Goal: Find specific fact: Find specific fact

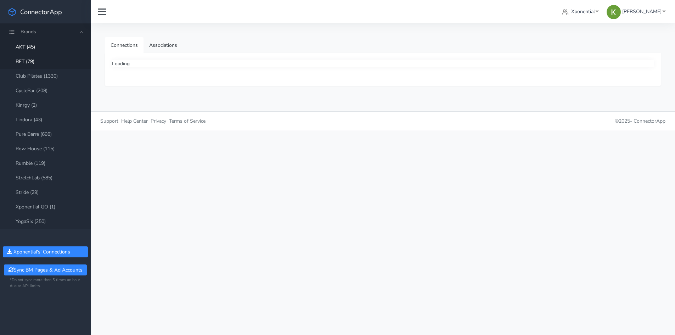
click at [33, 62] on link "BFT (79)" at bounding box center [45, 61] width 91 height 15
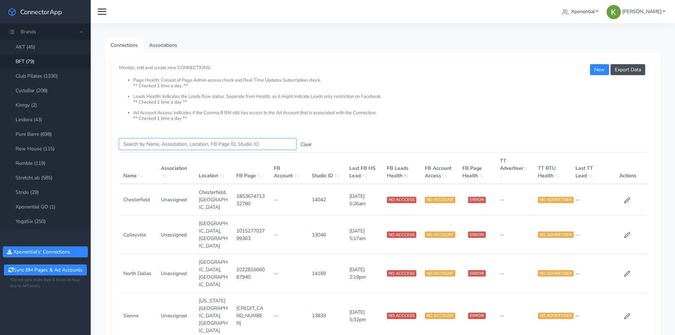
click at [134, 144] on input "Search this table" at bounding box center [207, 144] width 177 height 11
paste input "Seaboard station"
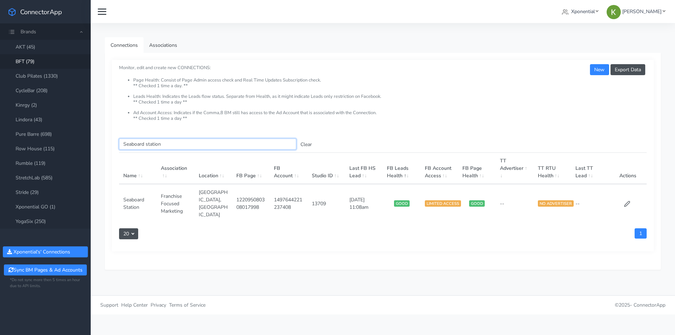
type input "Seaboard station"
click at [317, 200] on td "13709" at bounding box center [327, 203] width 38 height 39
copy td "13709"
click at [625, 201] on icon at bounding box center [627, 204] width 6 height 6
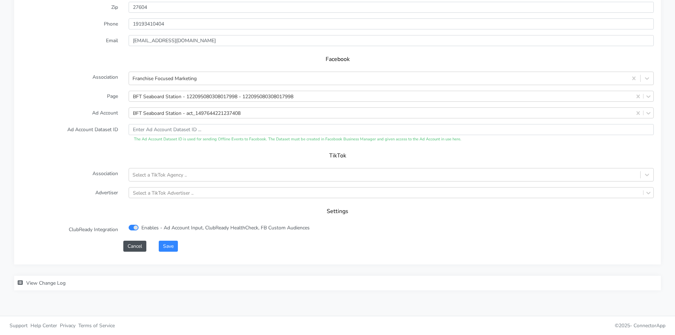
click at [44, 282] on span "View Change Log" at bounding box center [45, 283] width 39 height 7
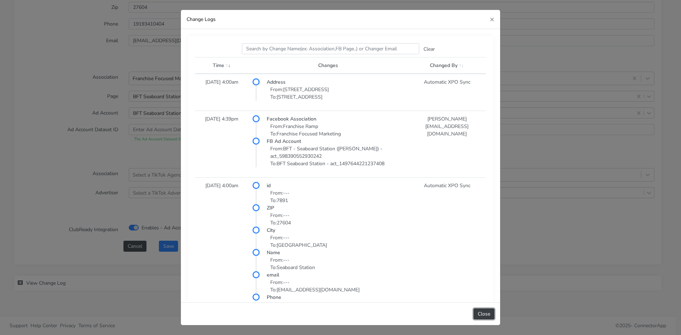
click at [486, 314] on button "Close" at bounding box center [483, 313] width 21 height 11
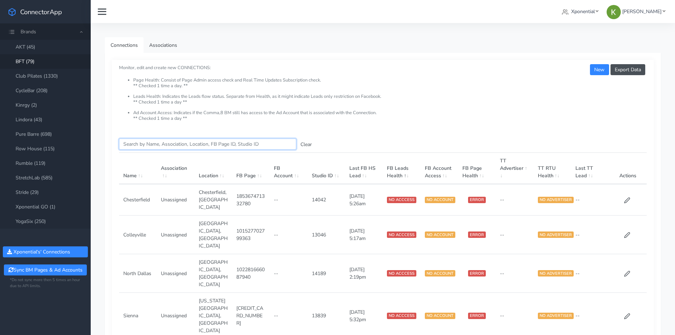
click at [199, 146] on input "Search this table" at bounding box center [207, 144] width 177 height 11
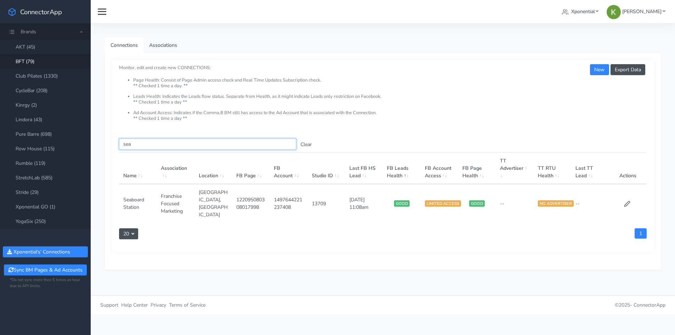
type input "sea"
click at [286, 197] on td "1497644221237408" at bounding box center [289, 203] width 38 height 39
copy td "1497644221237408"
click at [292, 198] on td "1497644221237408" at bounding box center [289, 203] width 38 height 39
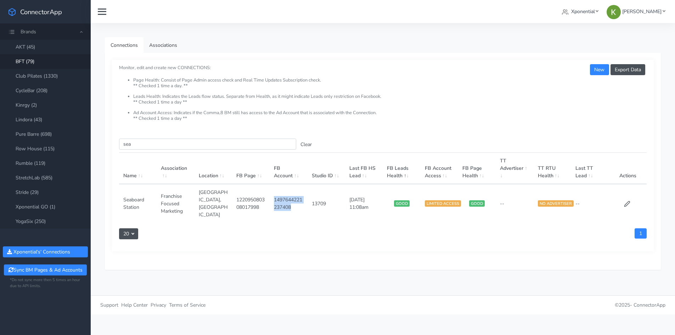
click at [292, 198] on td "1497644221237408" at bounding box center [289, 203] width 38 height 39
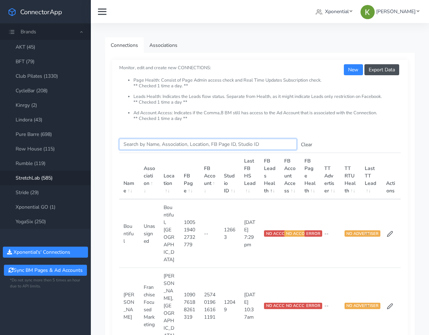
click at [155, 144] on input "Search this table" at bounding box center [207, 144] width 177 height 11
paste input "1402965944577492"
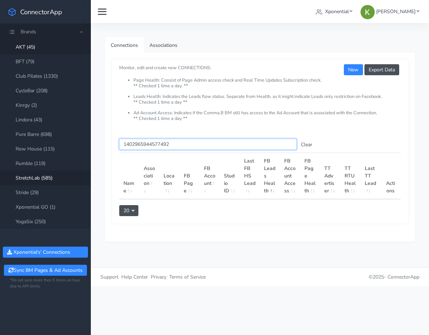
type input "1402965944577492"
click at [50, 50] on link "AKT (45)" at bounding box center [45, 47] width 91 height 15
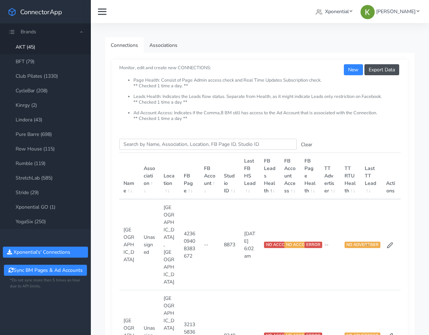
click at [30, 64] on link "BFT (79)" at bounding box center [45, 61] width 91 height 15
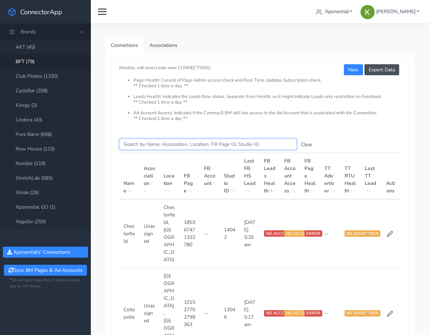
click at [166, 144] on input "Search this table" at bounding box center [207, 144] width 177 height 11
paste input "1402965944577492"
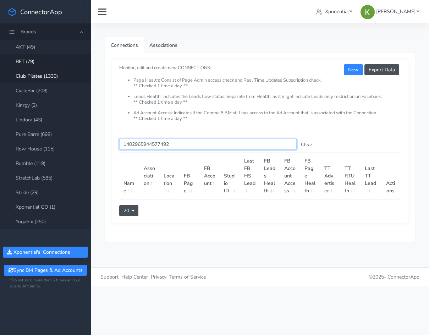
type input "1402965944577492"
click at [56, 79] on link "Club Pilates (1330)" at bounding box center [45, 76] width 91 height 15
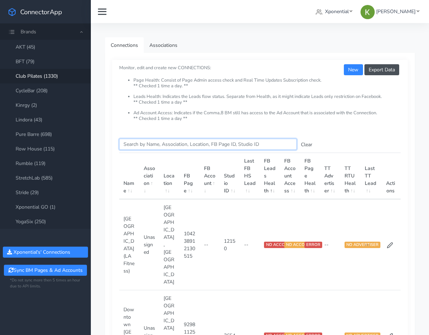
click at [152, 143] on input "Search this table" at bounding box center [207, 144] width 177 height 11
paste input "1402965944577492"
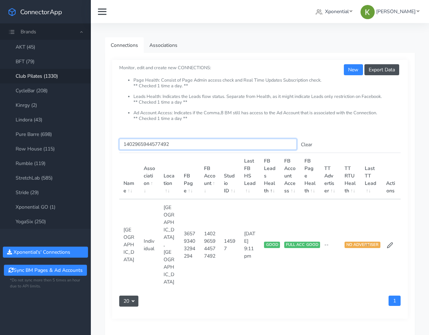
paste input "enter text you want to search"
type input "1402965944577492"
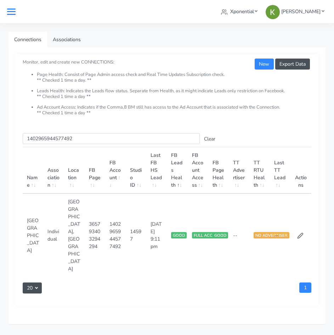
click at [13, 15] on span at bounding box center [11, 11] width 9 height 9
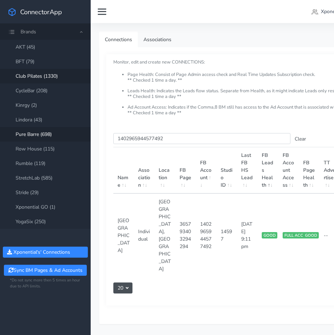
click at [38, 135] on link "Pure Barre (698)" at bounding box center [45, 134] width 91 height 15
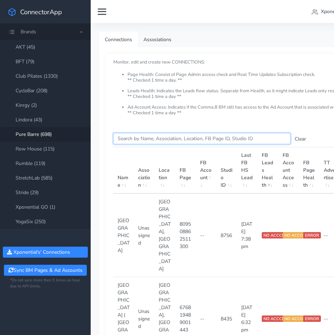
click at [149, 138] on input "Search this table" at bounding box center [201, 138] width 177 height 11
paste input "56402836"
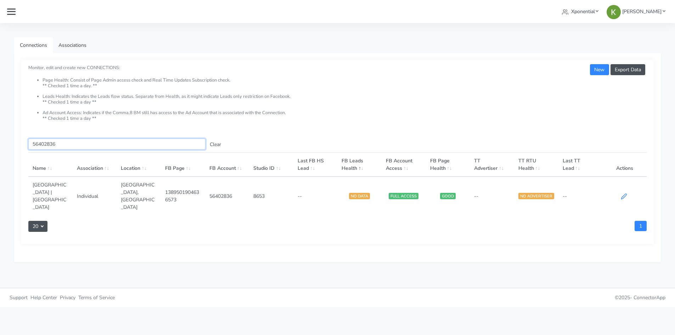
type input "56402836"
click at [428, 194] on icon at bounding box center [623, 196] width 5 height 5
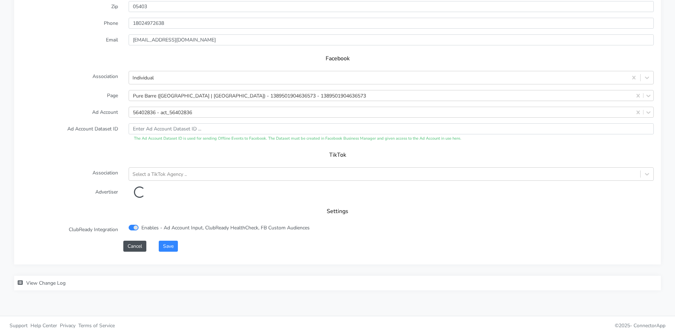
click at [54, 279] on div "View Change Log" at bounding box center [85, 283] width 142 height 15
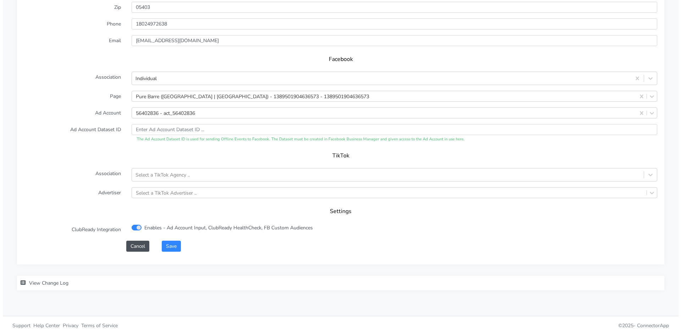
scroll to position [661, 0]
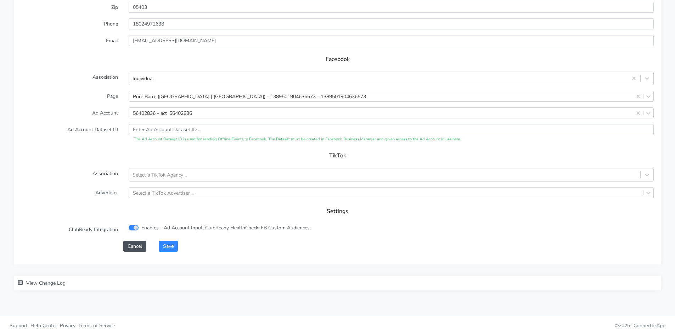
click at [51, 284] on span "View Change Log" at bounding box center [45, 283] width 39 height 7
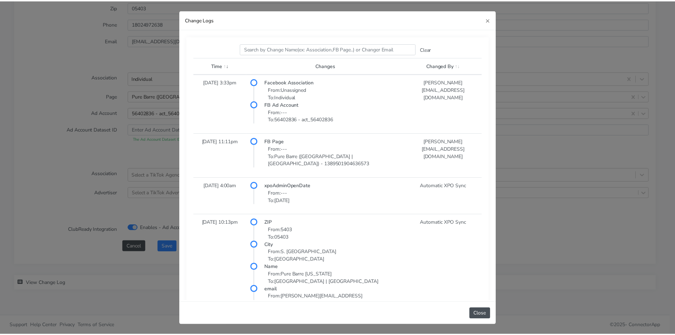
scroll to position [677, 0]
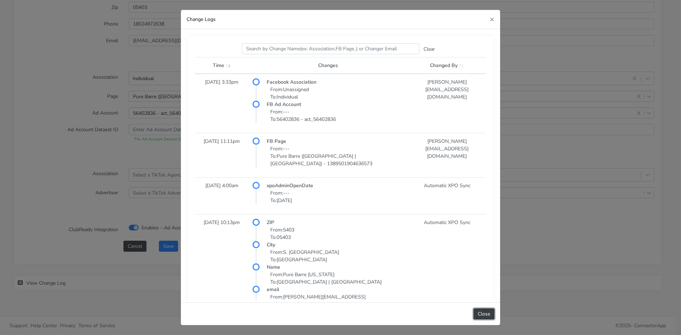
click at [428, 313] on button "Close" at bounding box center [483, 313] width 21 height 11
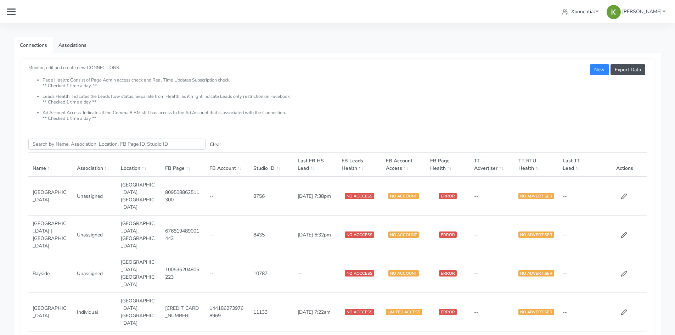
click at [58, 88] on li "Page Health: Consist of Page Admin access check and Real Time Updates Subscript…" at bounding box center [345, 86] width 604 height 16
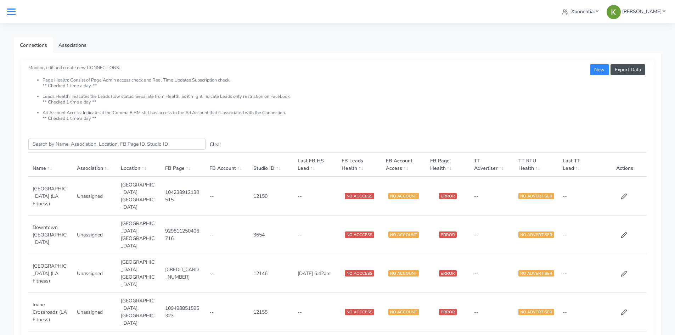
click at [14, 11] on icon at bounding box center [11, 11] width 9 height 1
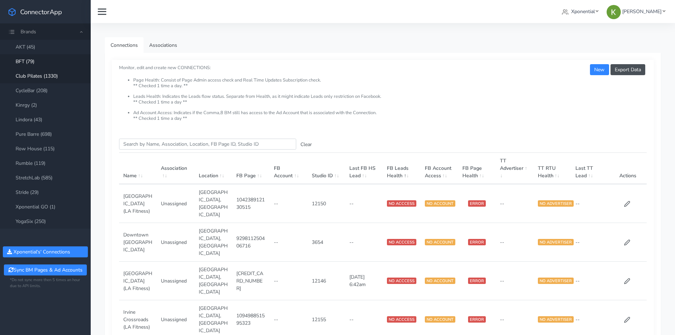
click at [39, 60] on link "BFT (79)" at bounding box center [45, 61] width 91 height 15
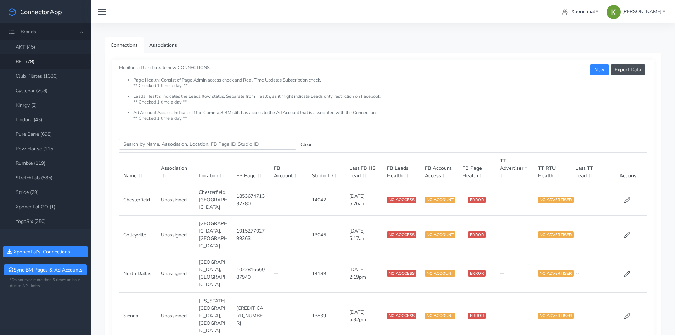
click at [183, 153] on th "Association" at bounding box center [176, 169] width 38 height 32
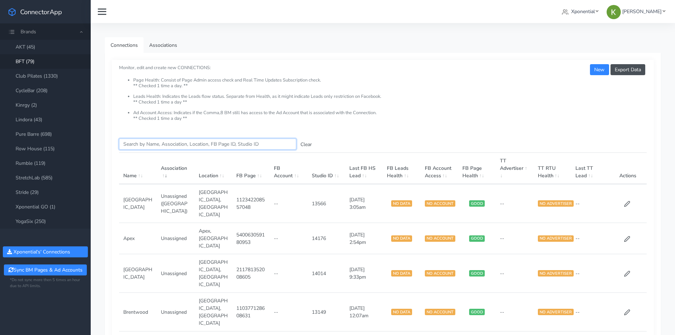
click at [188, 140] on input "Search this table" at bounding box center [207, 144] width 177 height 11
paste input "Seaboard station"
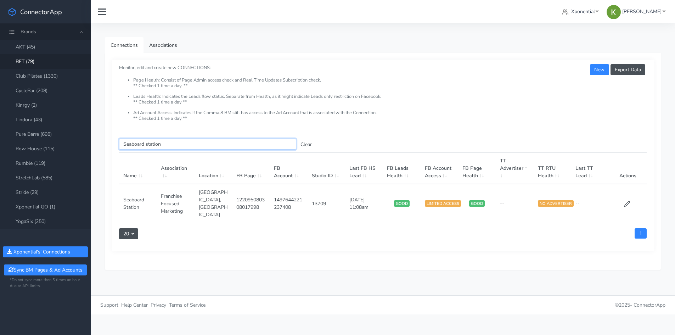
type input "Seaboard station"
click at [312, 202] on td "13709" at bounding box center [327, 203] width 38 height 39
copy td "13709"
